Goal: Transaction & Acquisition: Purchase product/service

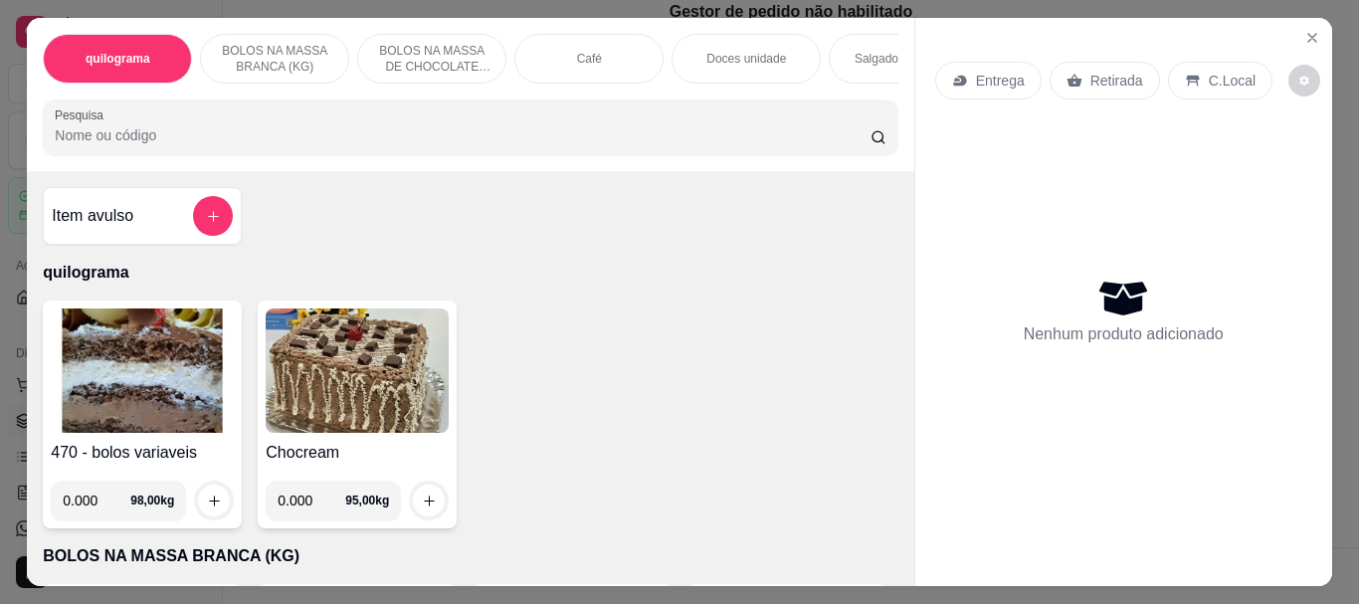
click at [89, 145] on input "Pesquisa" at bounding box center [463, 135] width 816 height 20
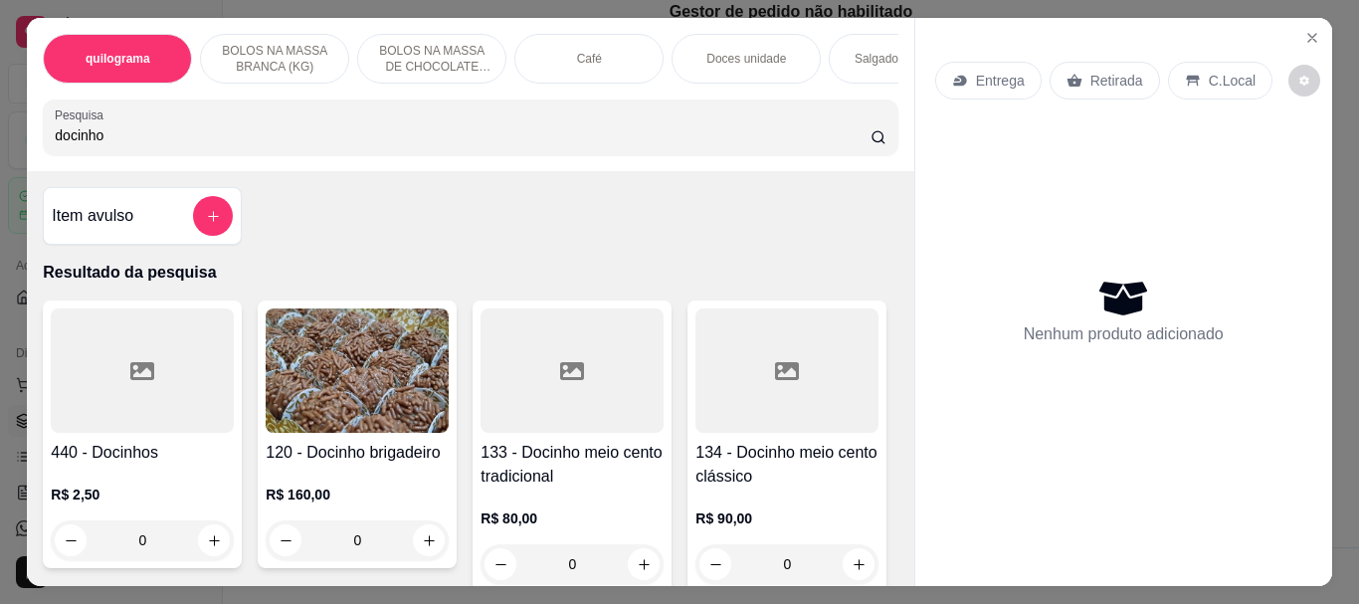
type input "docinho"
click at [118, 375] on div at bounding box center [142, 370] width 183 height 124
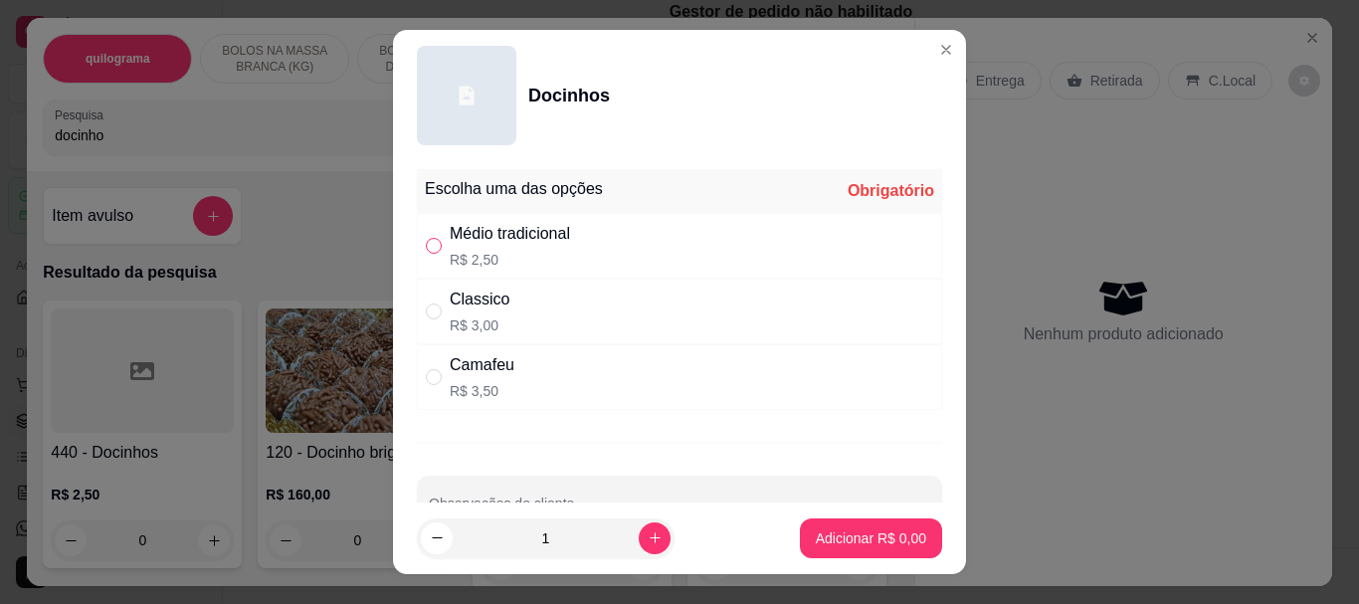
click at [426, 238] on input "" at bounding box center [434, 246] width 16 height 16
radio input "true"
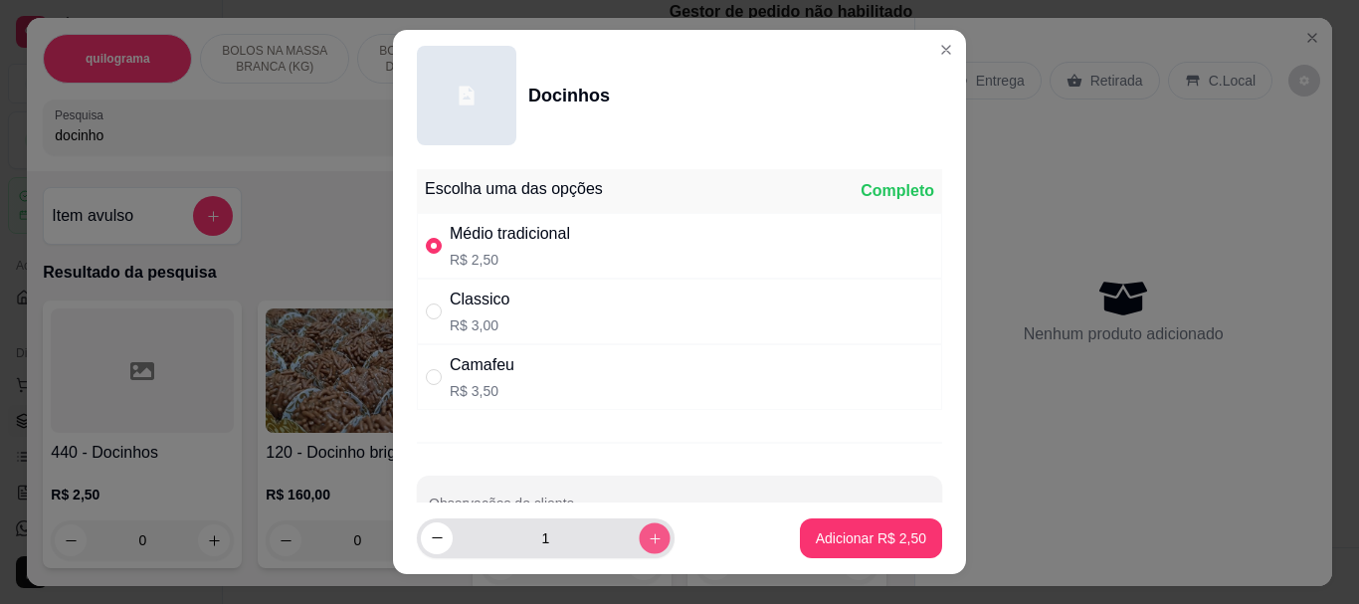
click at [647, 536] on icon "increase-product-quantity" at bounding box center [654, 537] width 15 height 15
click at [647, 537] on icon "increase-product-quantity" at bounding box center [654, 537] width 15 height 15
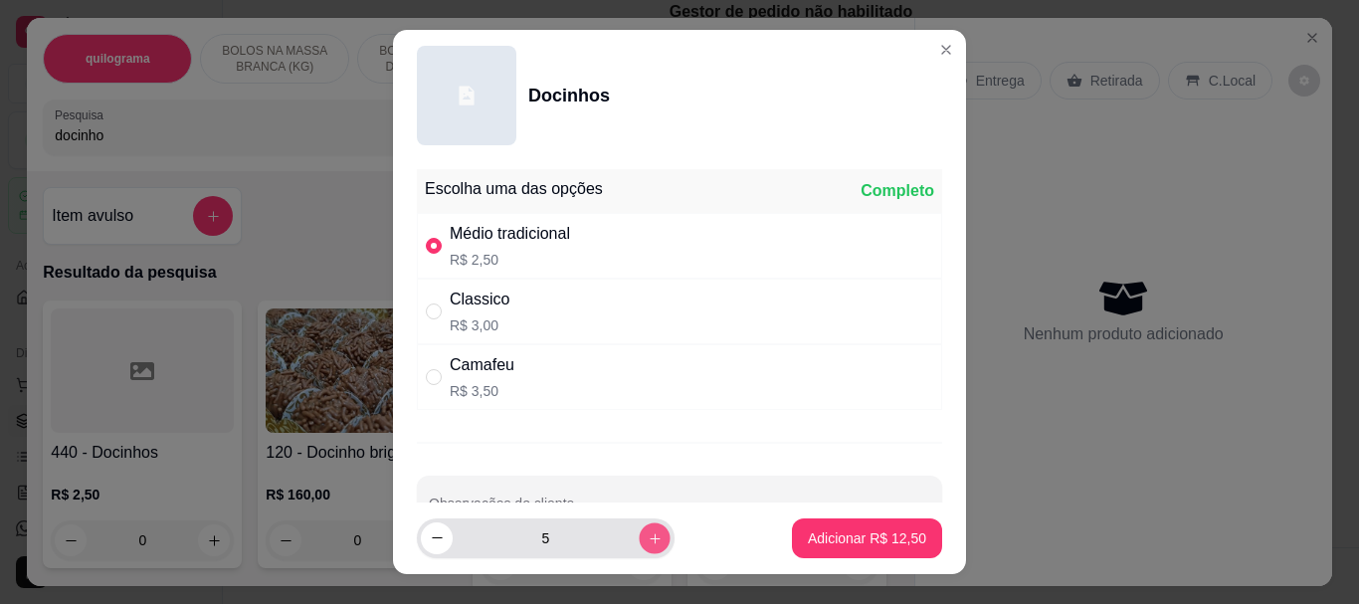
type input "6"
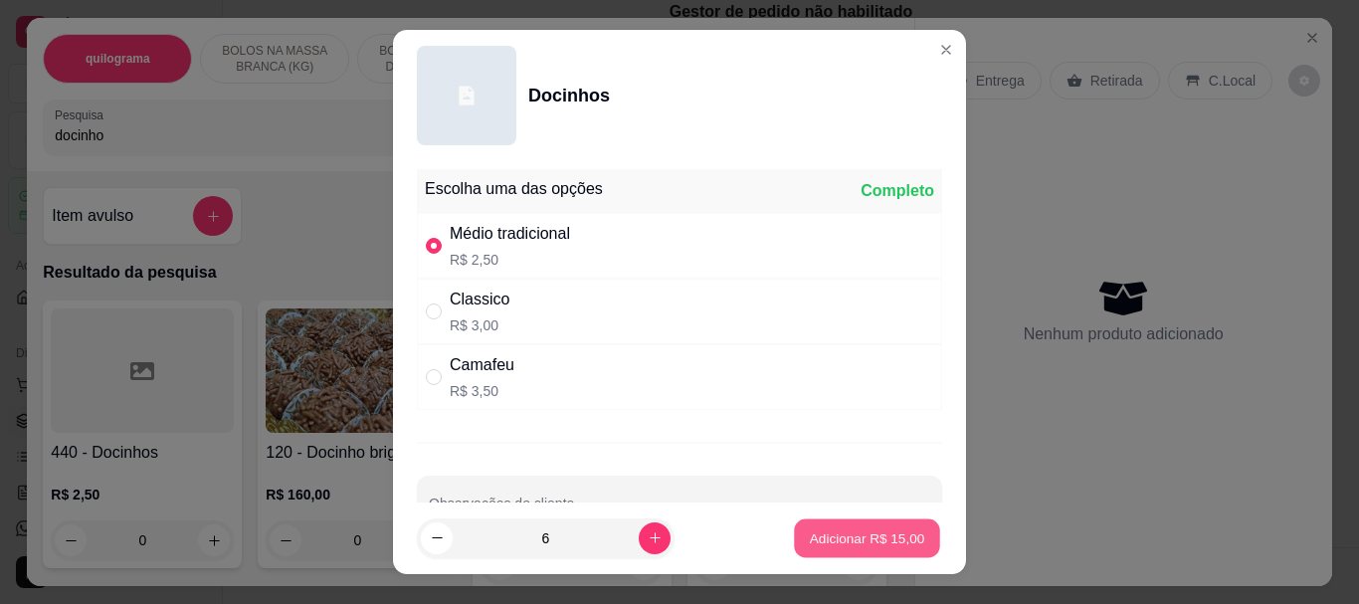
click at [817, 526] on button "Adicionar R$ 15,00" at bounding box center [867, 537] width 146 height 39
type input "6"
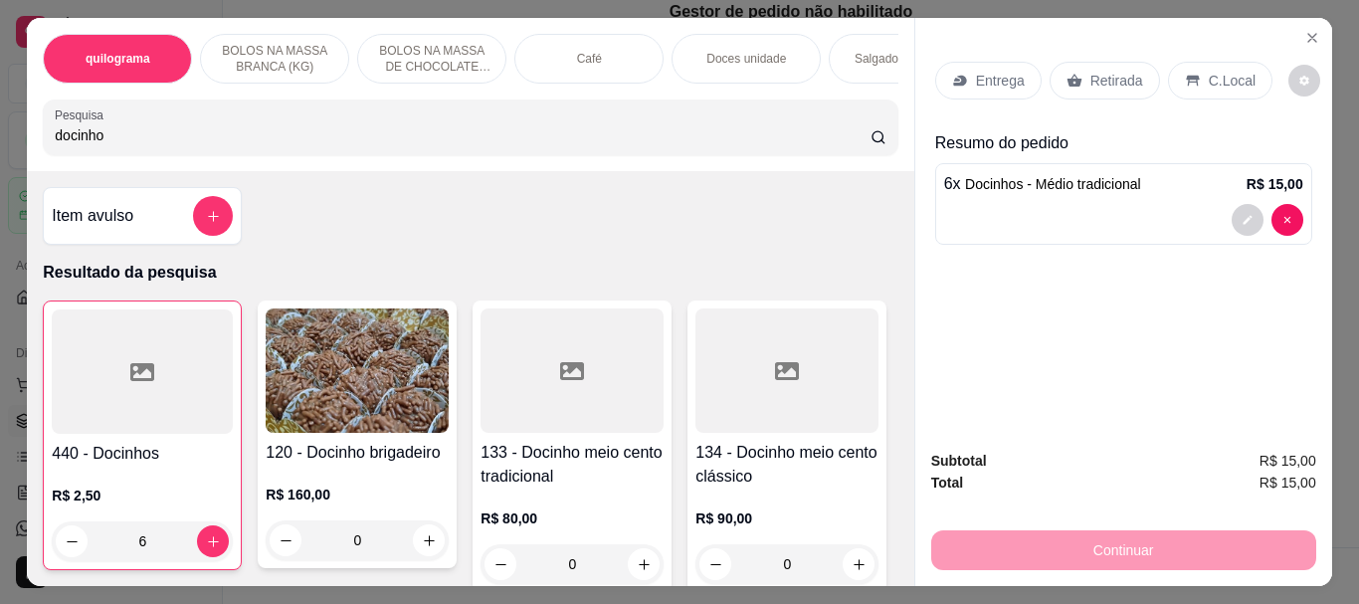
click at [1113, 71] on p "Retirada" at bounding box center [1116, 81] width 53 height 20
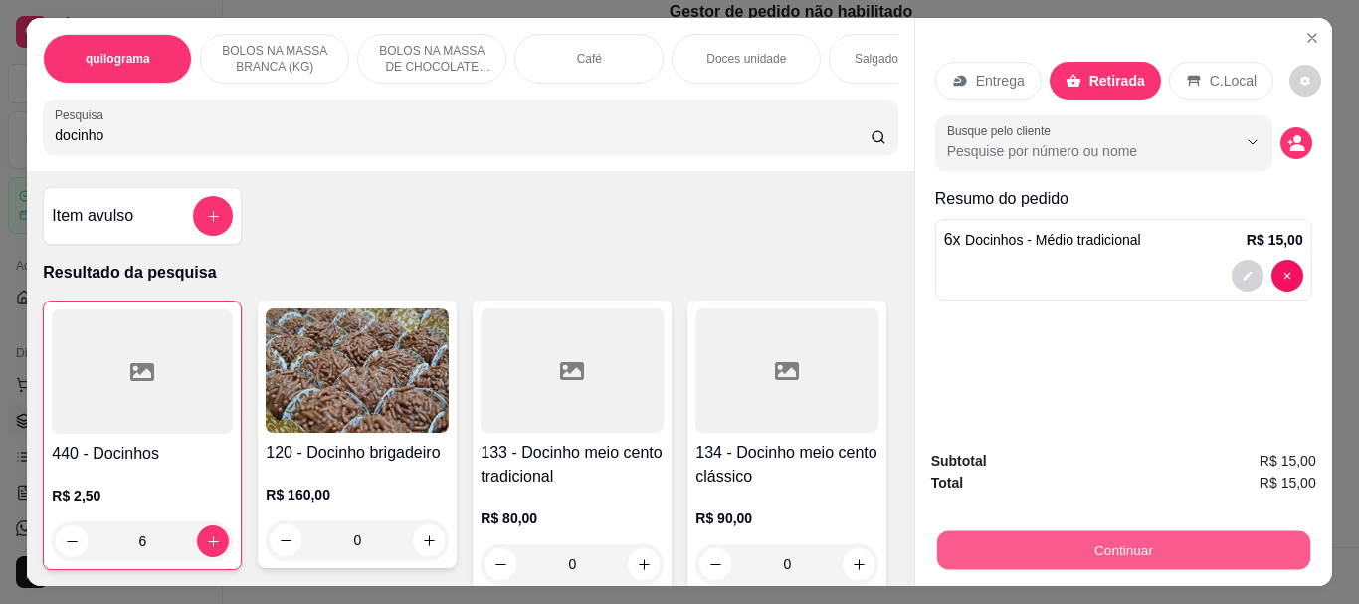
click at [1115, 539] on button "Continuar" at bounding box center [1122, 549] width 373 height 39
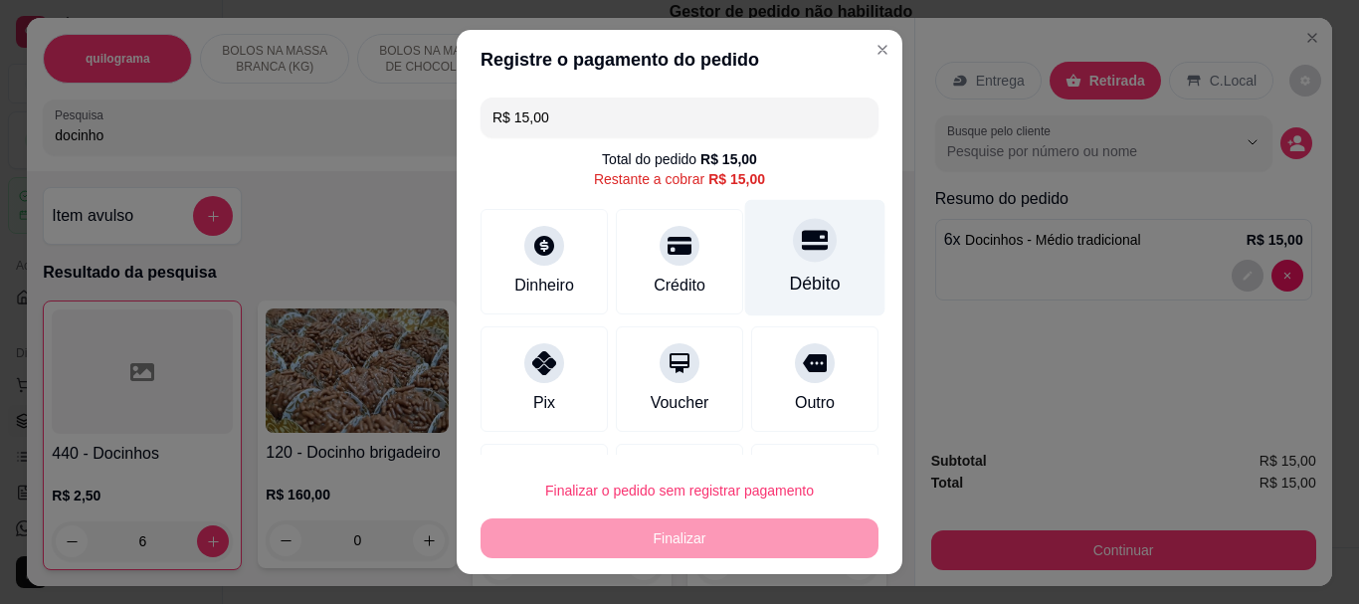
click at [798, 283] on div "Débito" at bounding box center [815, 285] width 51 height 26
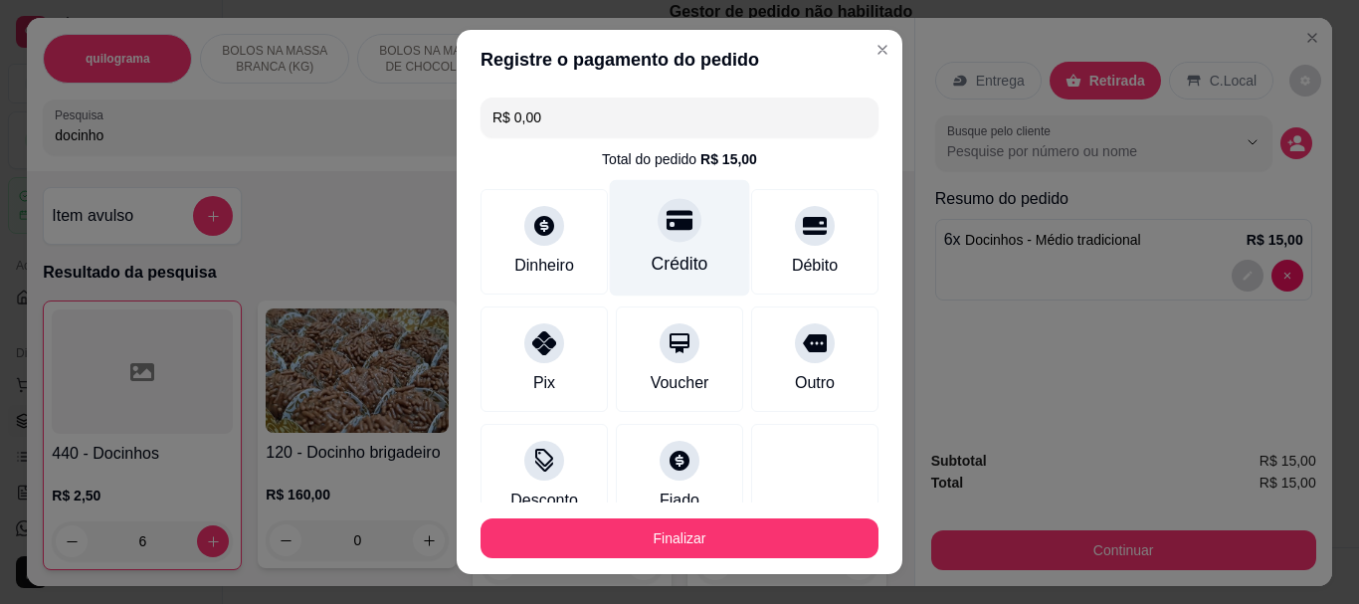
click at [642, 239] on div "Crédito" at bounding box center [680, 238] width 140 height 116
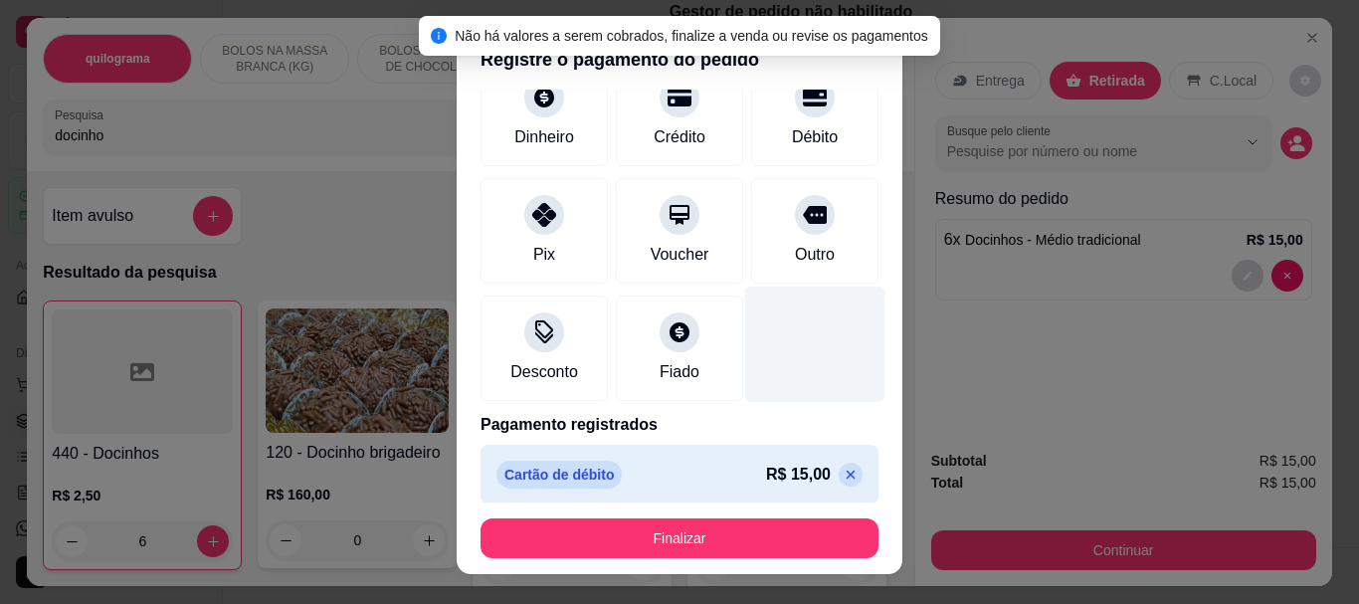
scroll to position [138, 0]
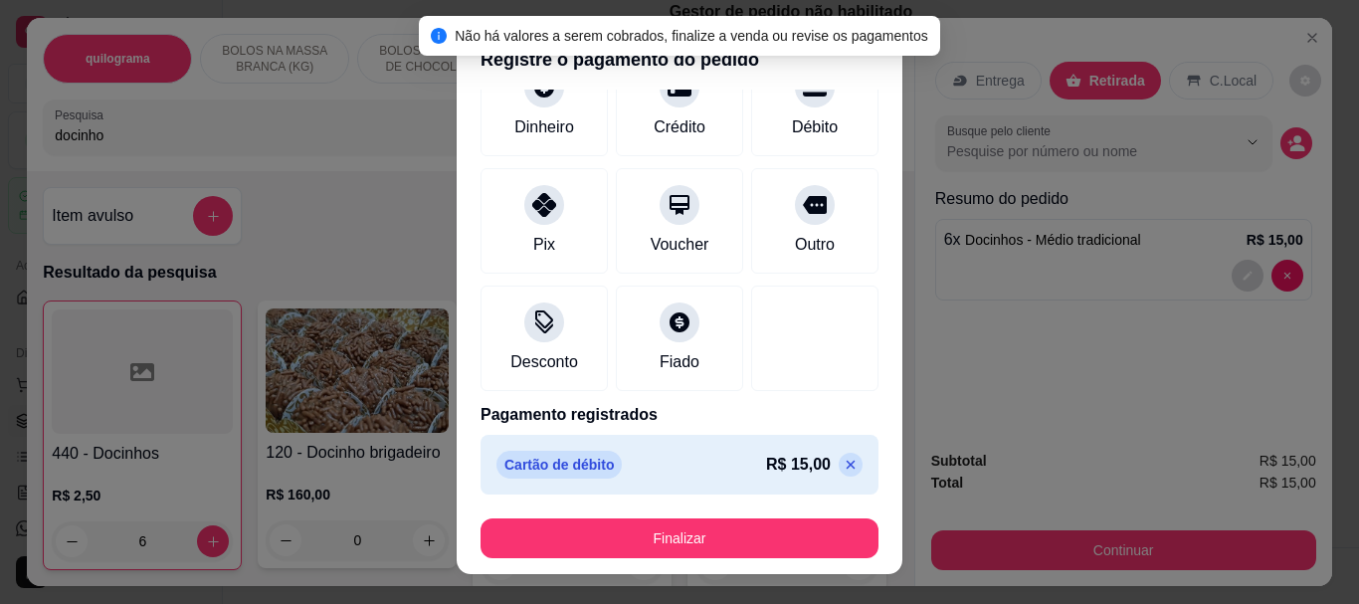
click at [842, 469] on icon at bounding box center [850, 464] width 16 height 16
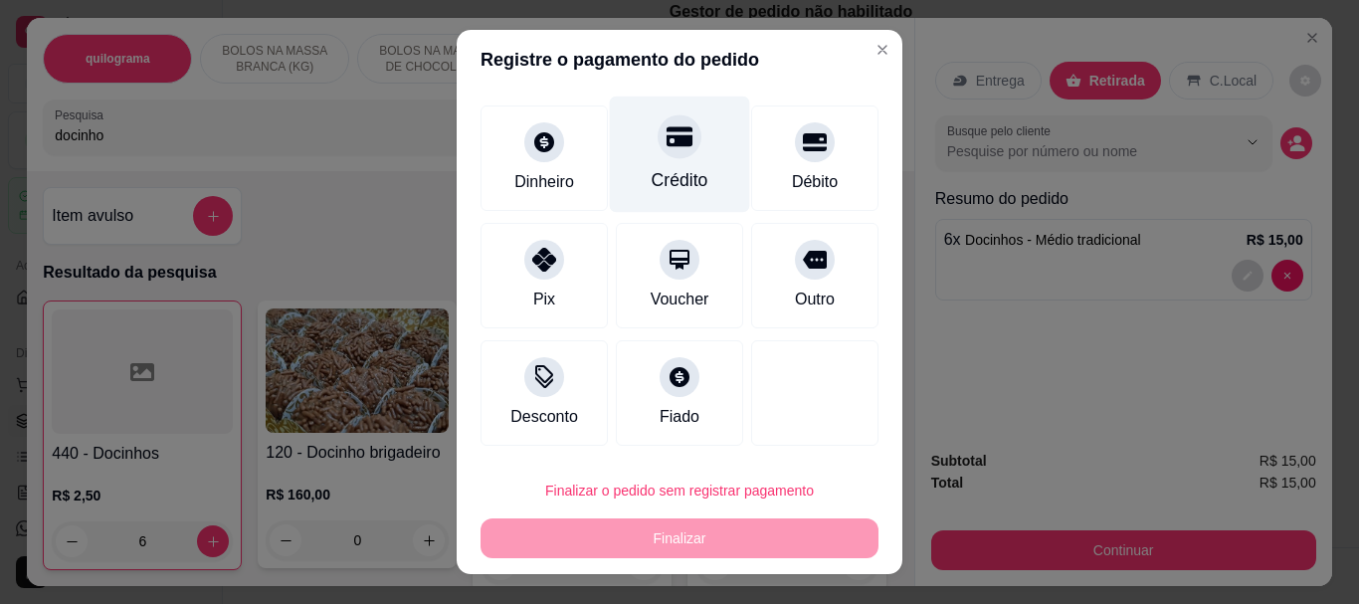
click at [656, 163] on div "Crédito" at bounding box center [680, 154] width 140 height 116
type input "R$ 0,00"
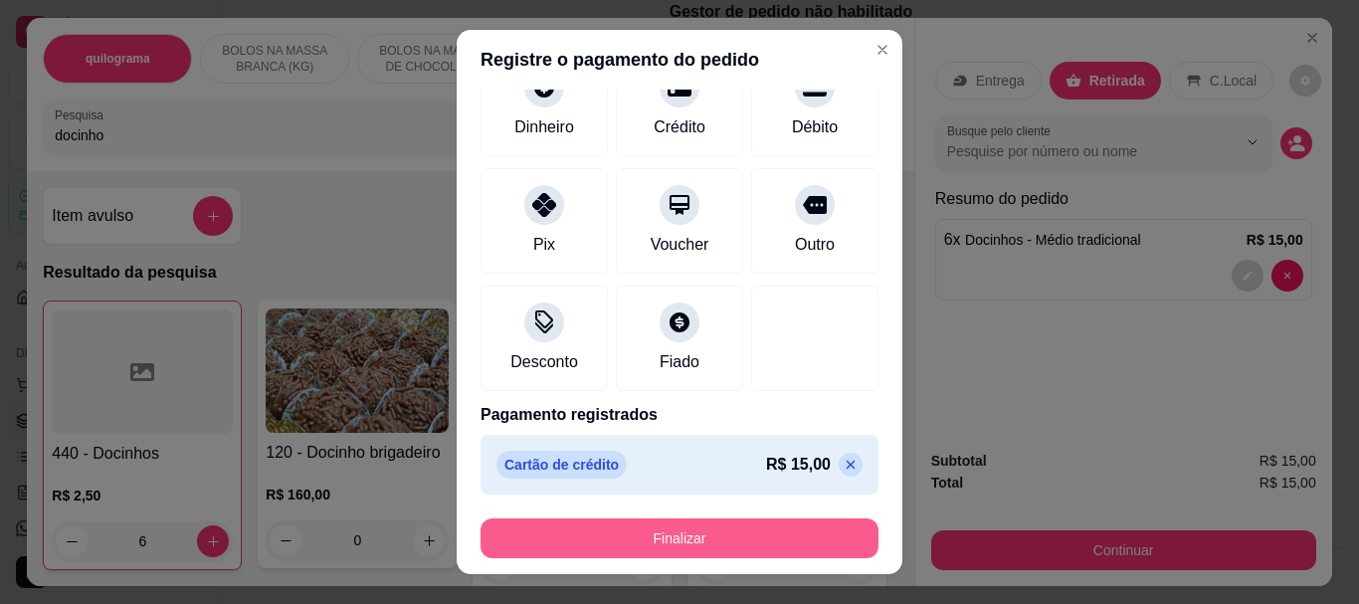
click at [665, 538] on button "Finalizar" at bounding box center [679, 538] width 398 height 40
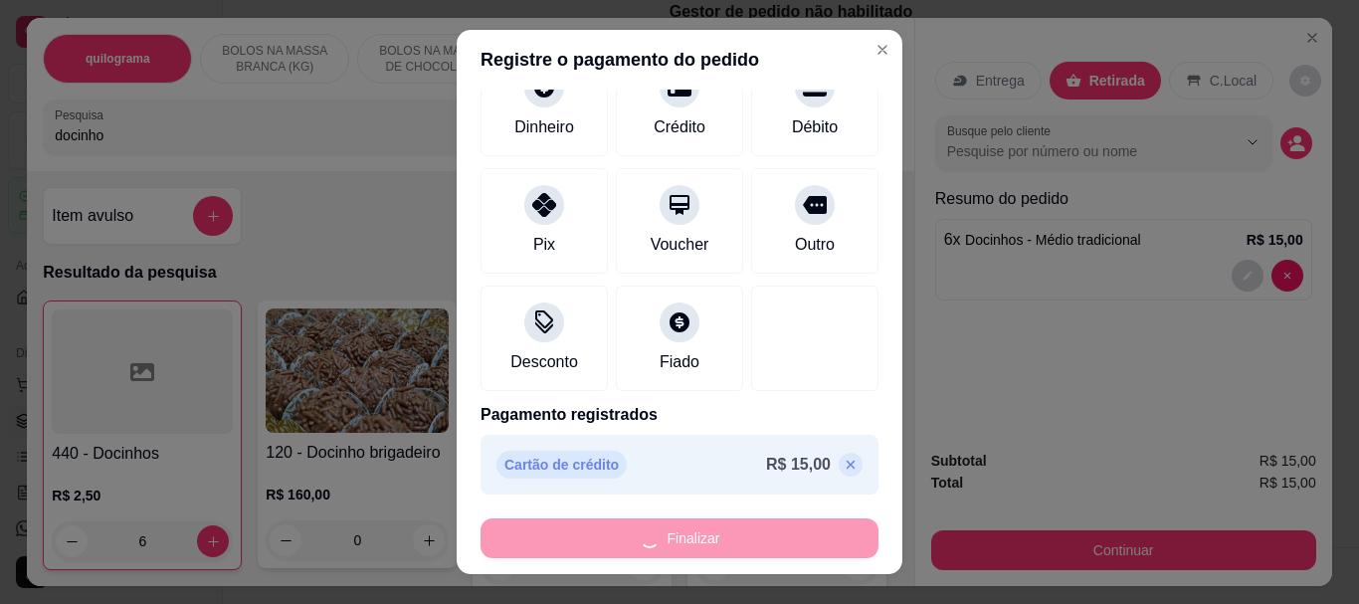
type input "0"
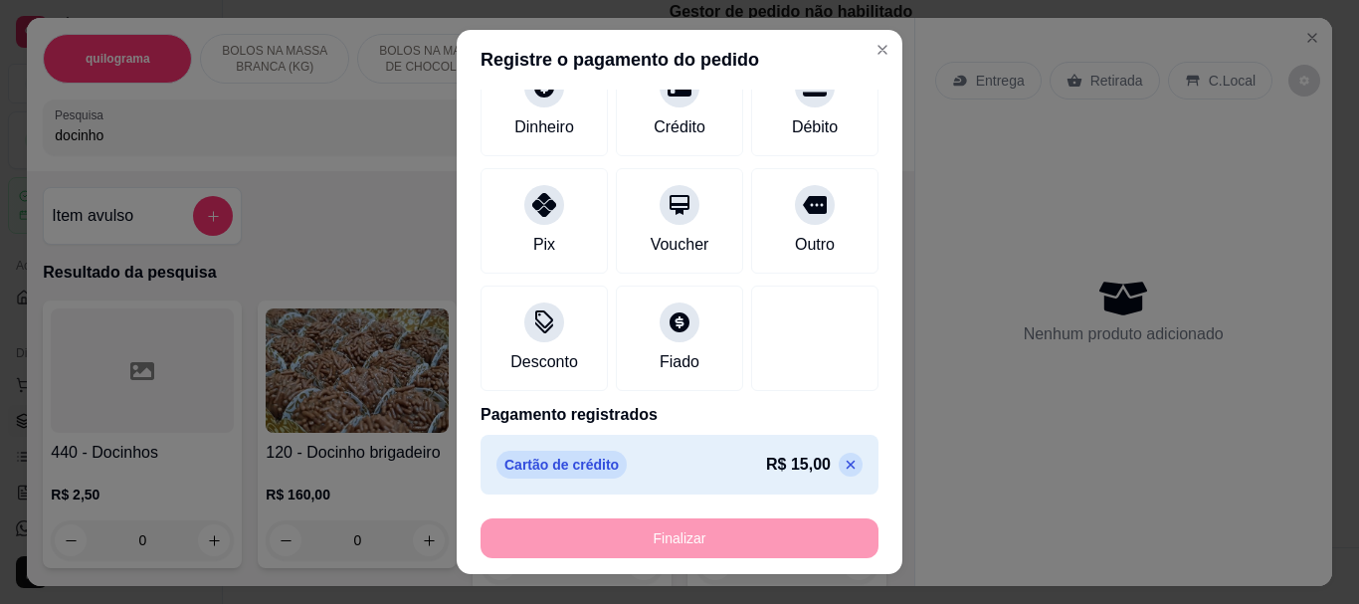
type input "-R$ 15,00"
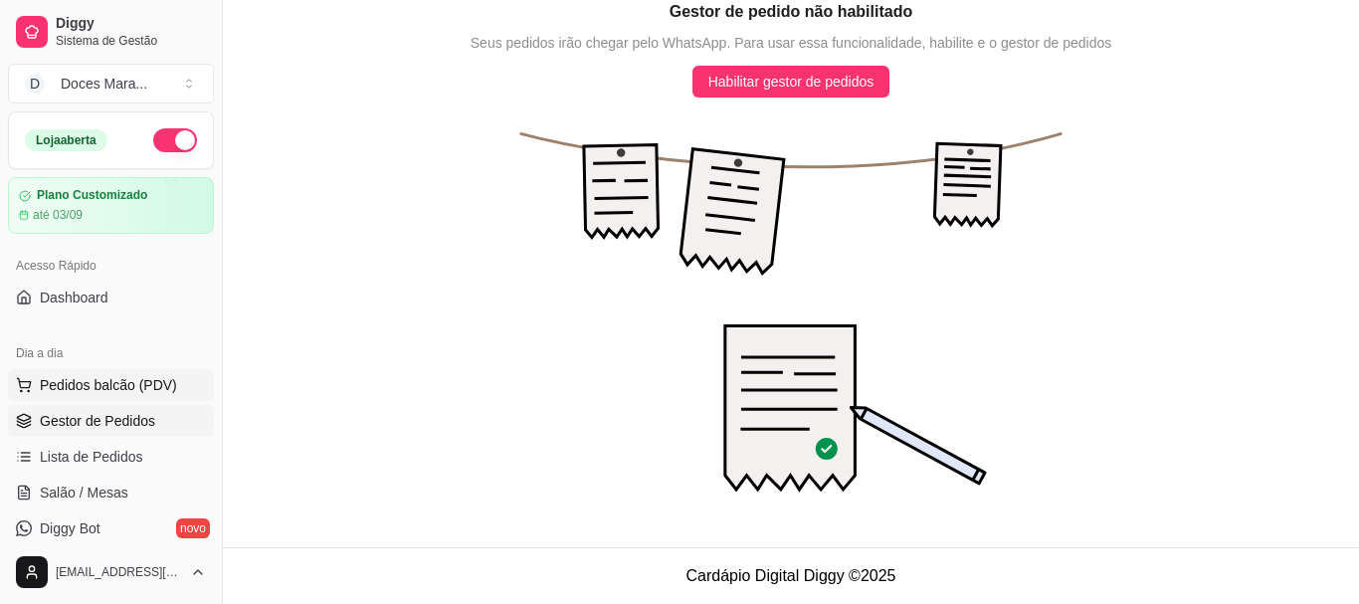
click at [65, 378] on span "Pedidos balcão (PDV)" at bounding box center [108, 385] width 137 height 20
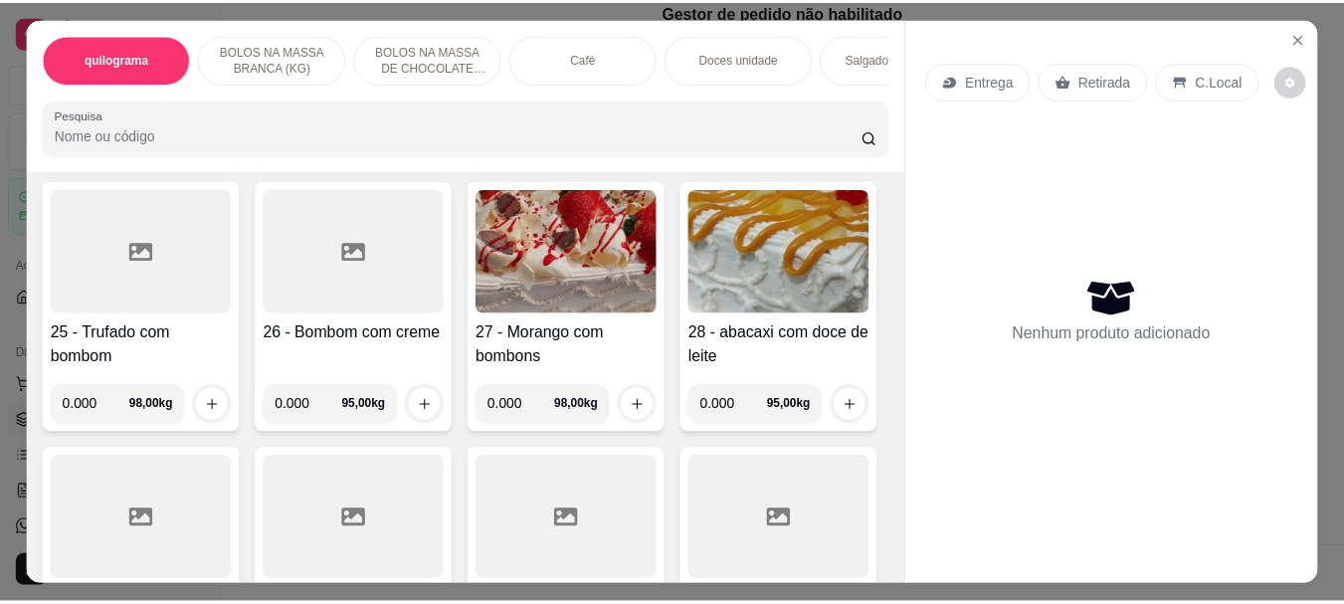
scroll to position [1989, 0]
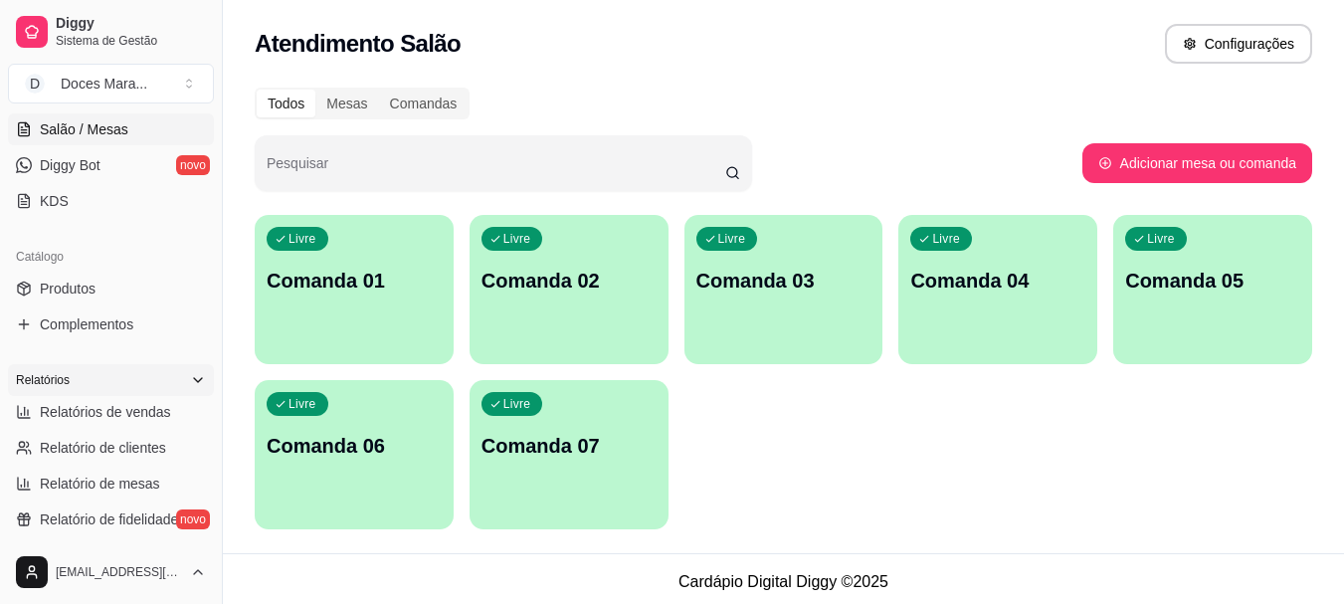
scroll to position [398, 0]
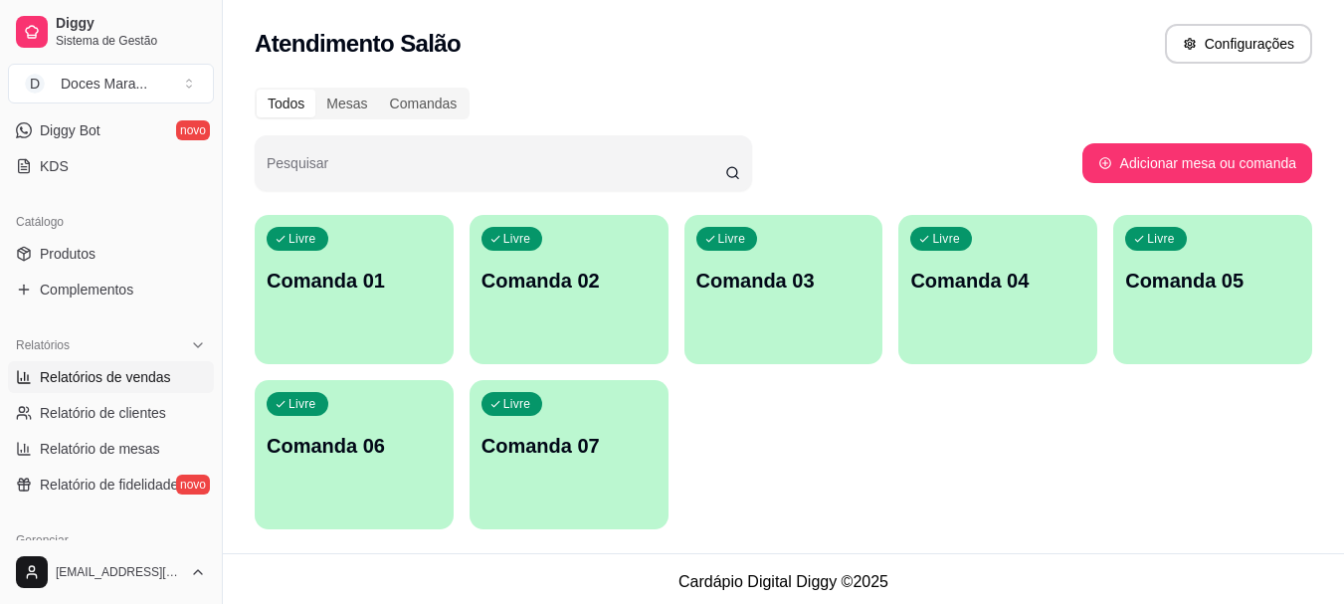
click at [114, 375] on span "Relatórios de vendas" at bounding box center [105, 377] width 131 height 20
